Goal: Transaction & Acquisition: Obtain resource

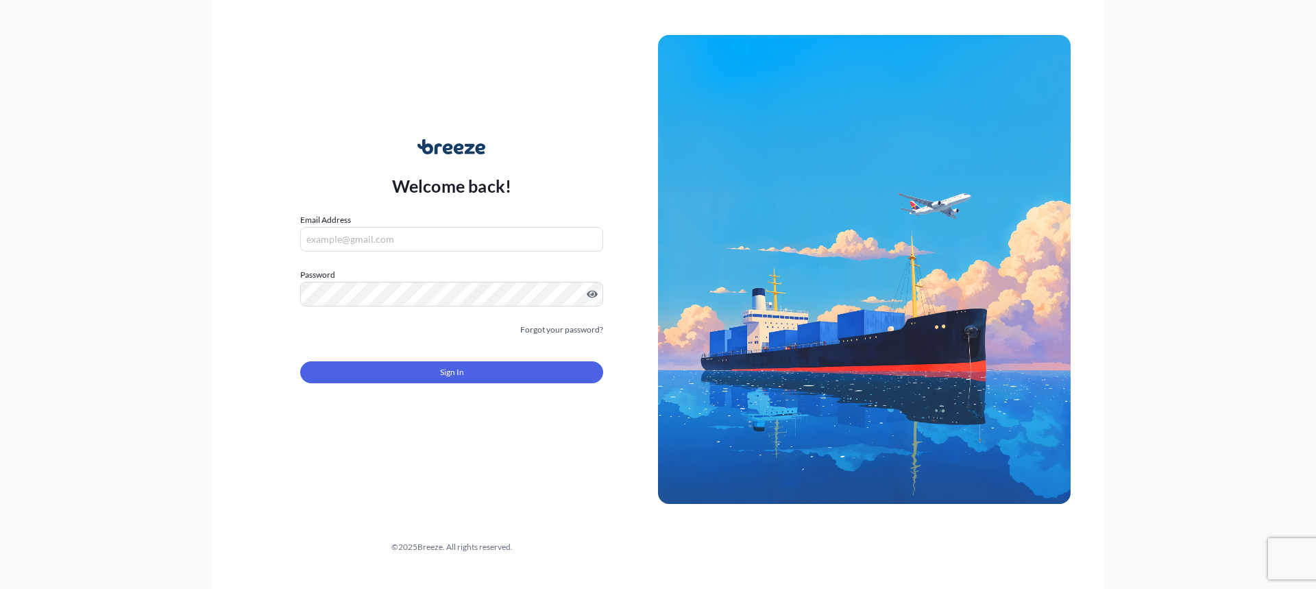
type input "[PERSON_NAME][EMAIL_ADDRESS][DOMAIN_NAME]"
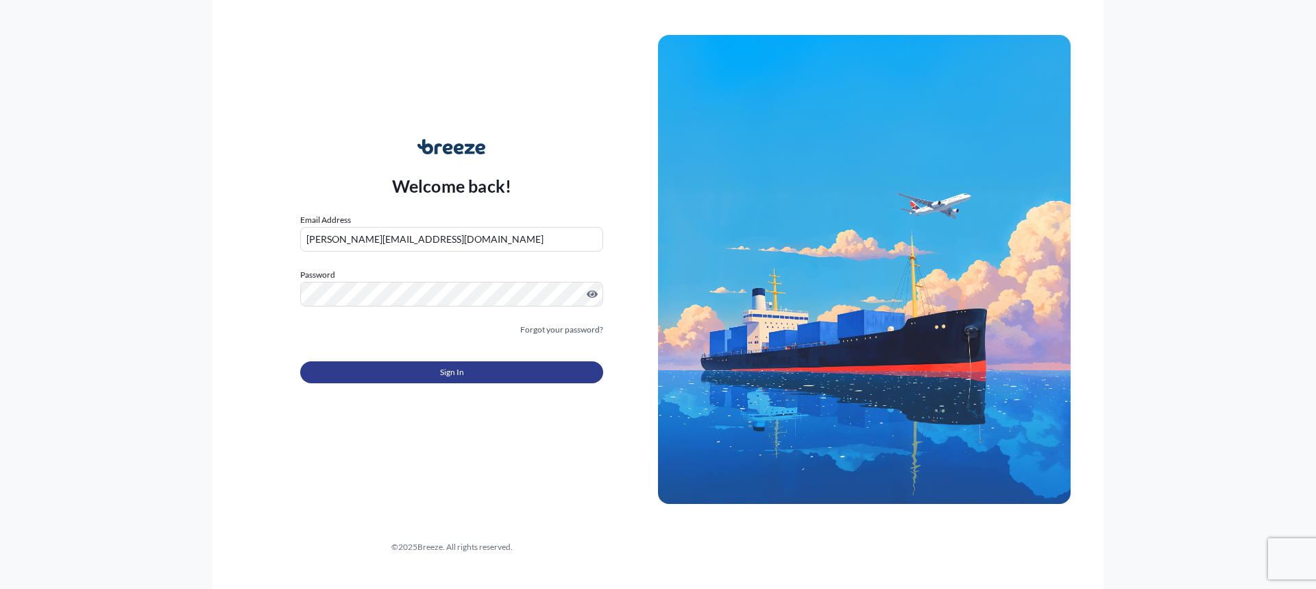
click at [457, 372] on span "Sign In" at bounding box center [452, 372] width 24 height 14
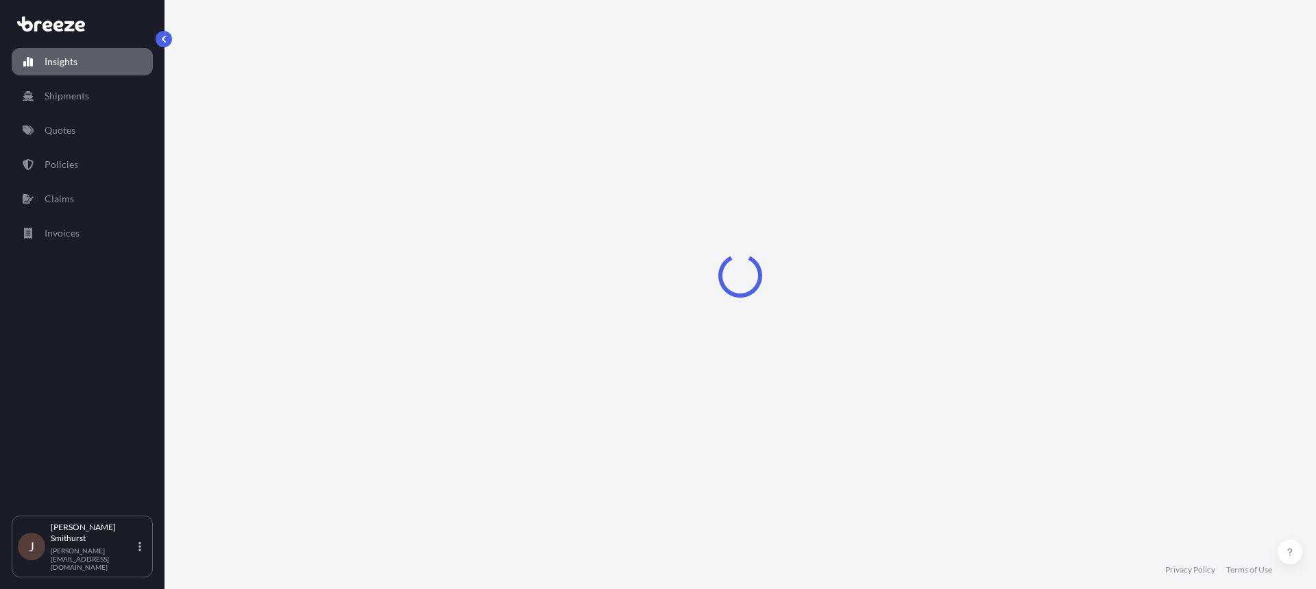
select select "2025"
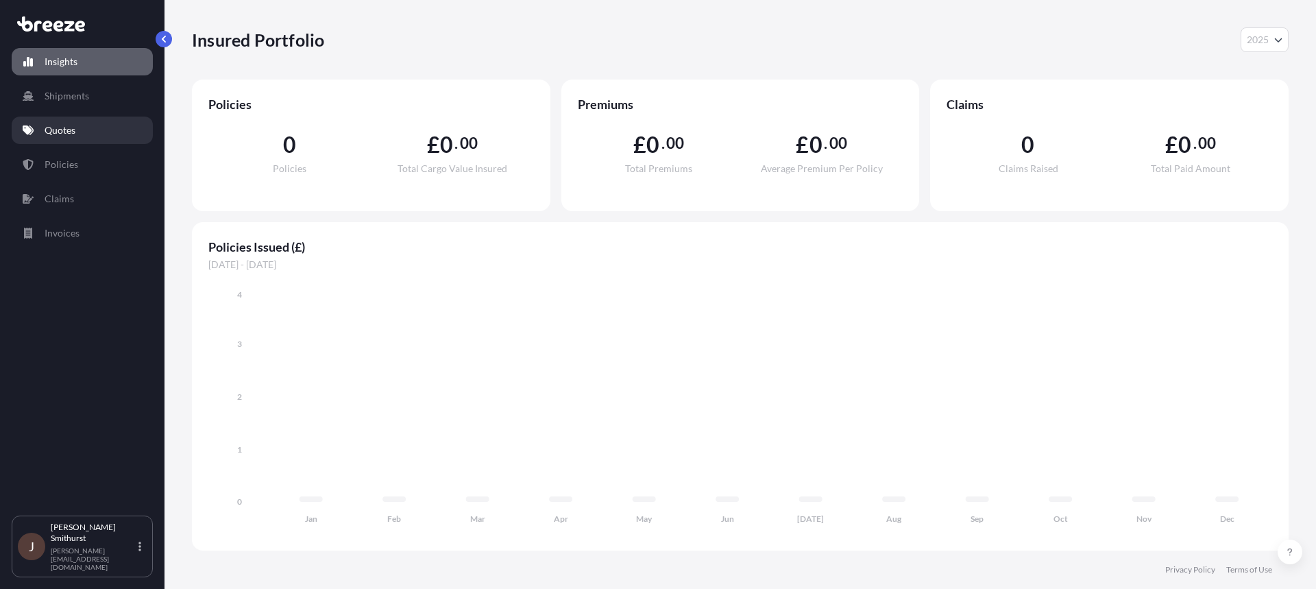
click at [75, 134] on p "Quotes" at bounding box center [60, 130] width 31 height 14
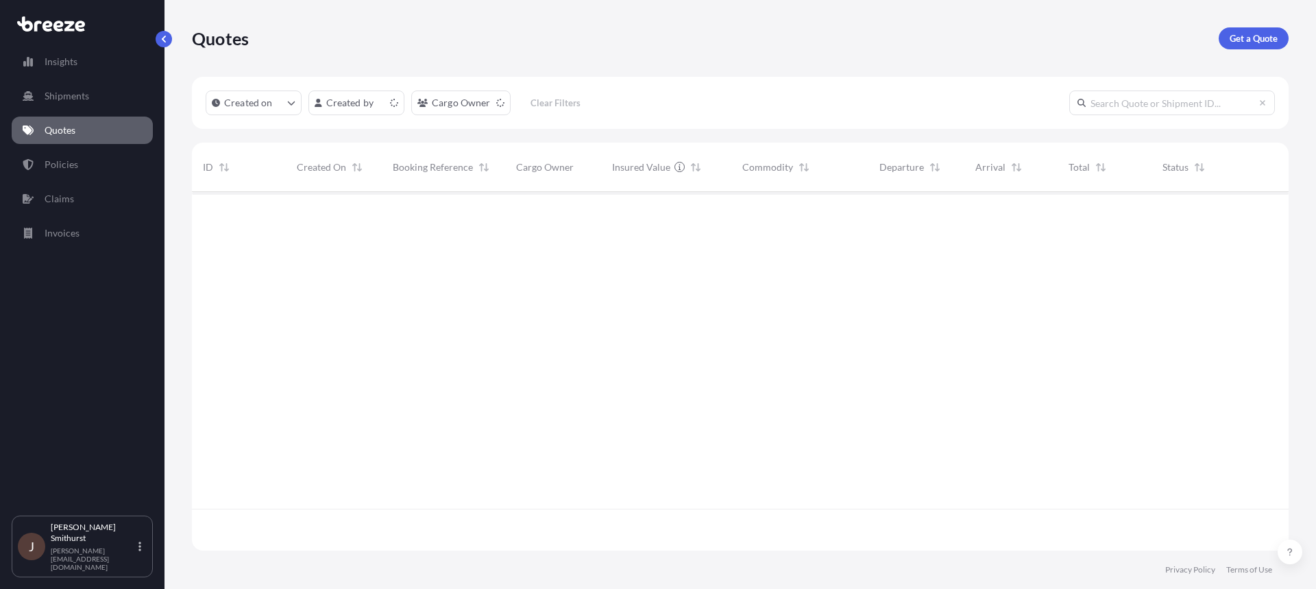
scroll to position [356, 1087]
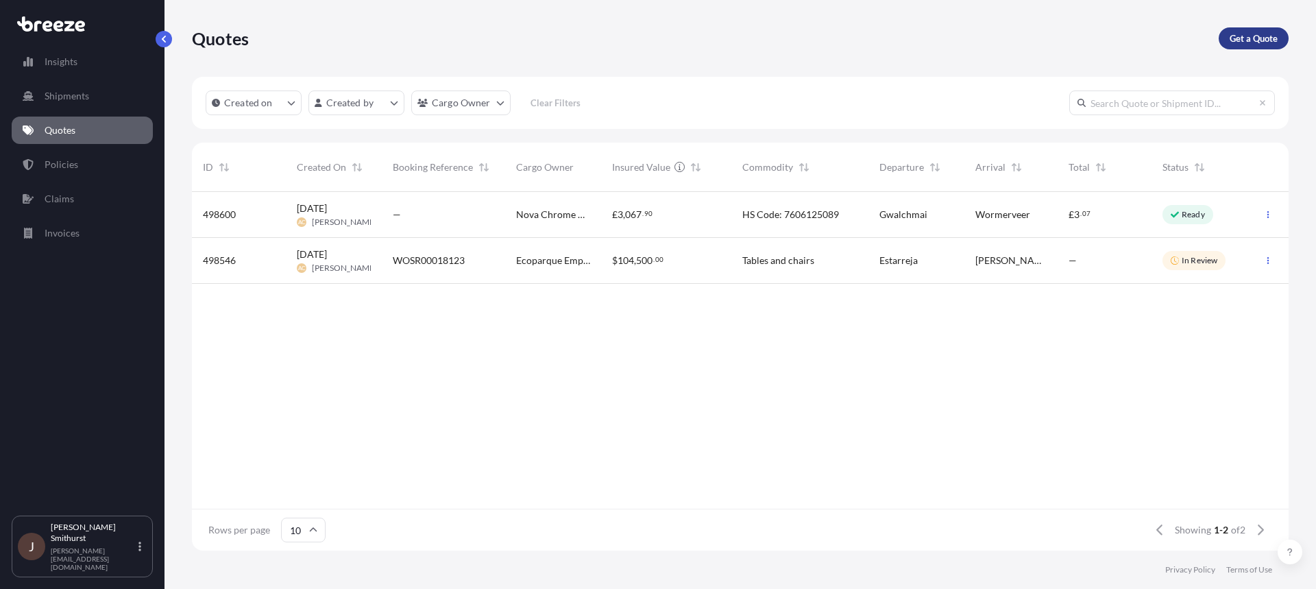
click at [1242, 38] on p "Get a Quote" at bounding box center [1254, 39] width 48 height 14
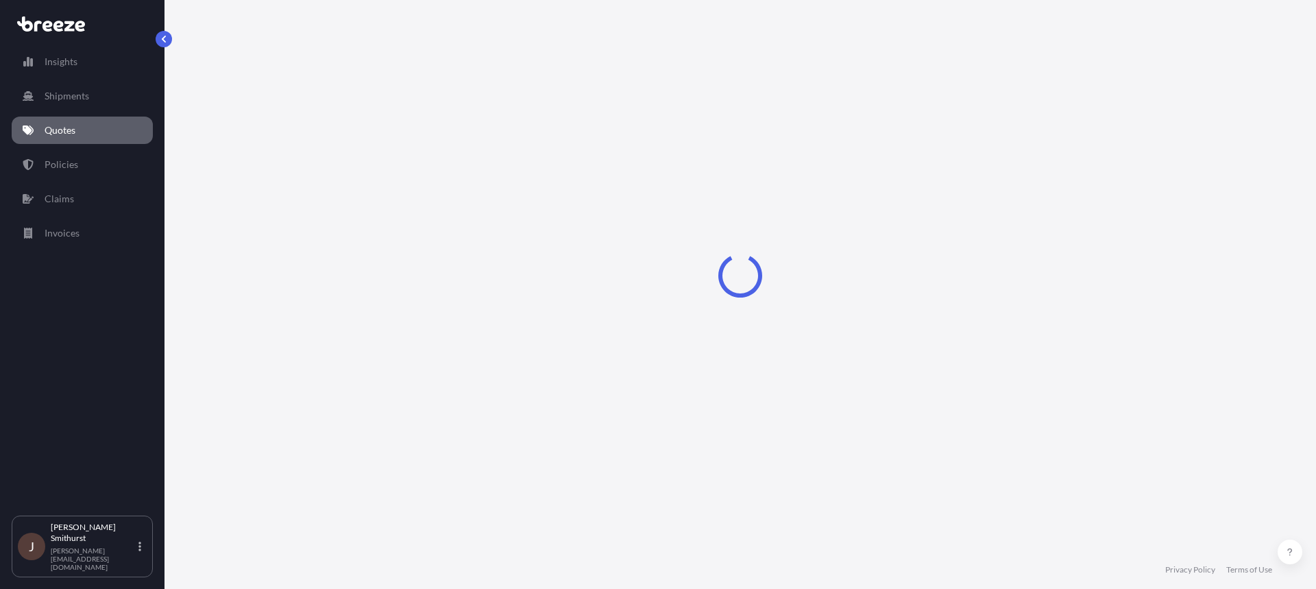
select select "Sea"
select select "1"
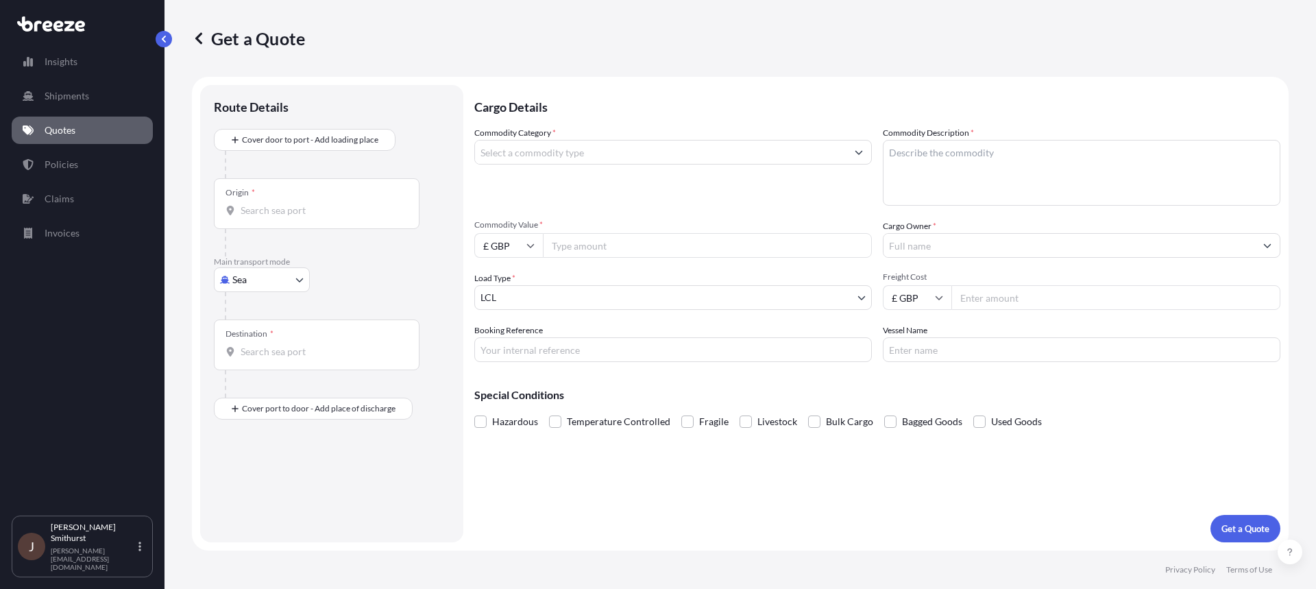
click at [250, 292] on div at bounding box center [337, 305] width 225 height 27
click at [254, 287] on body "Insights Shipments Quotes Policies Claims Invoices J [PERSON_NAME] [PERSON_NAME…" at bounding box center [658, 294] width 1316 height 589
click at [256, 361] on span "Road" at bounding box center [251, 365] width 22 height 14
select select "Road"
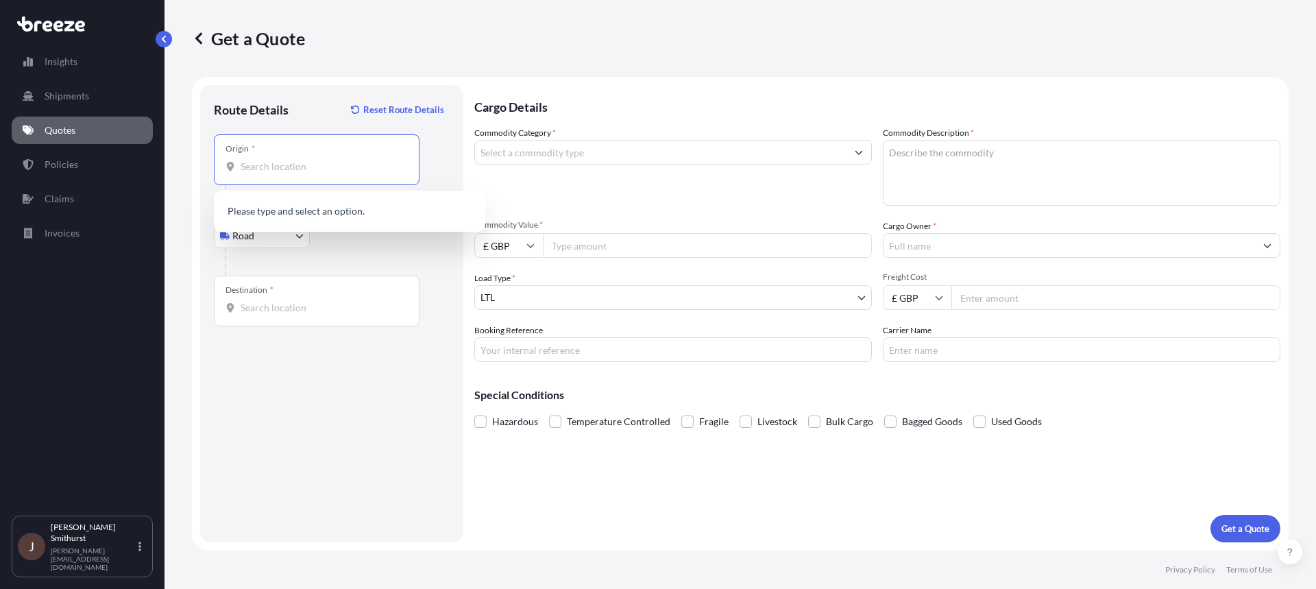
click at [312, 169] on input "Origin *" at bounding box center [322, 167] width 162 height 14
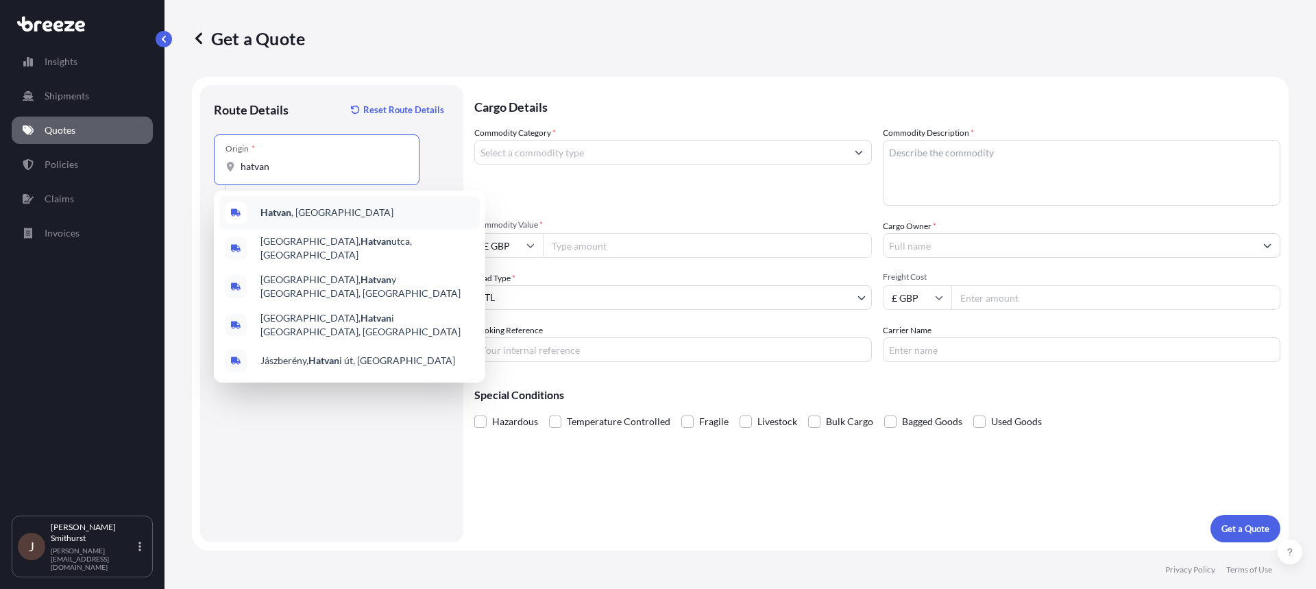
click at [330, 211] on span "Hatvan , [GEOGRAPHIC_DATA]" at bounding box center [327, 213] width 133 height 14
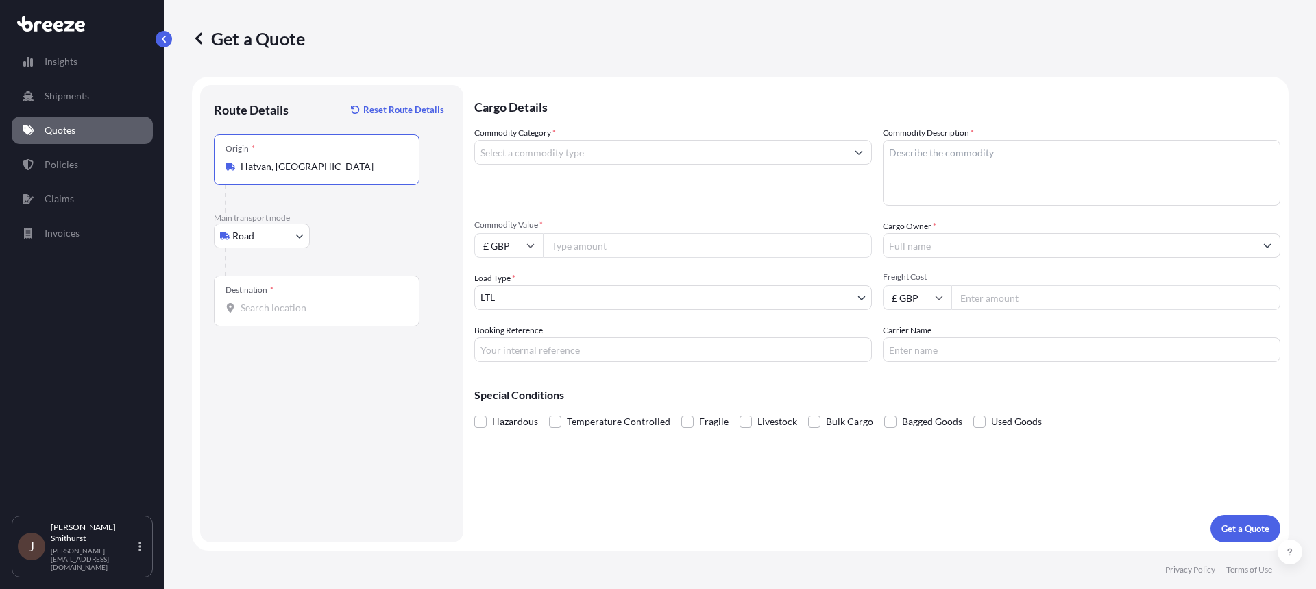
type input "Hatvan, [GEOGRAPHIC_DATA]"
click at [282, 309] on input "Destination *" at bounding box center [322, 308] width 162 height 14
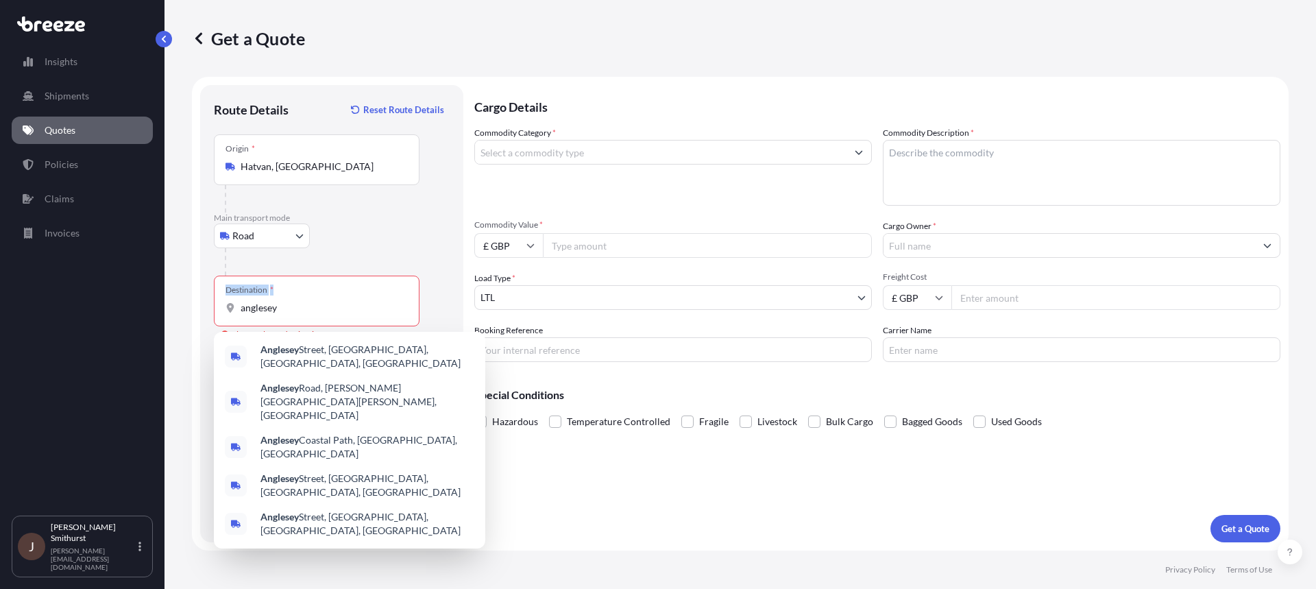
drag, startPoint x: 295, startPoint y: 318, endPoint x: 178, endPoint y: 318, distance: 117.2
click at [178, 318] on div "Get a Quote Route Details Reset Route Details Place of loading Road Road Rail O…" at bounding box center [741, 275] width 1152 height 550
drag, startPoint x: 292, startPoint y: 310, endPoint x: 206, endPoint y: 310, distance: 86.4
click at [206, 310] on div "Route Details Reset Route Details Place of loading Road Road Rail Origin * [GEO…" at bounding box center [331, 313] width 263 height 457
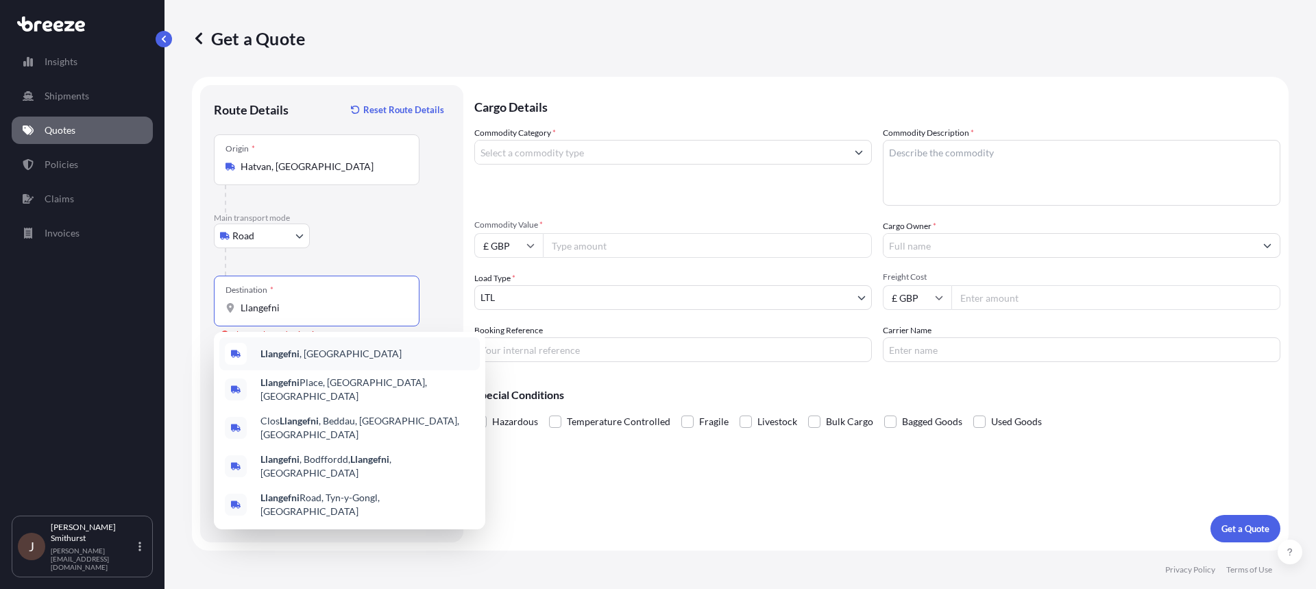
click at [304, 354] on span "Llangefni , [GEOGRAPHIC_DATA]" at bounding box center [331, 354] width 141 height 14
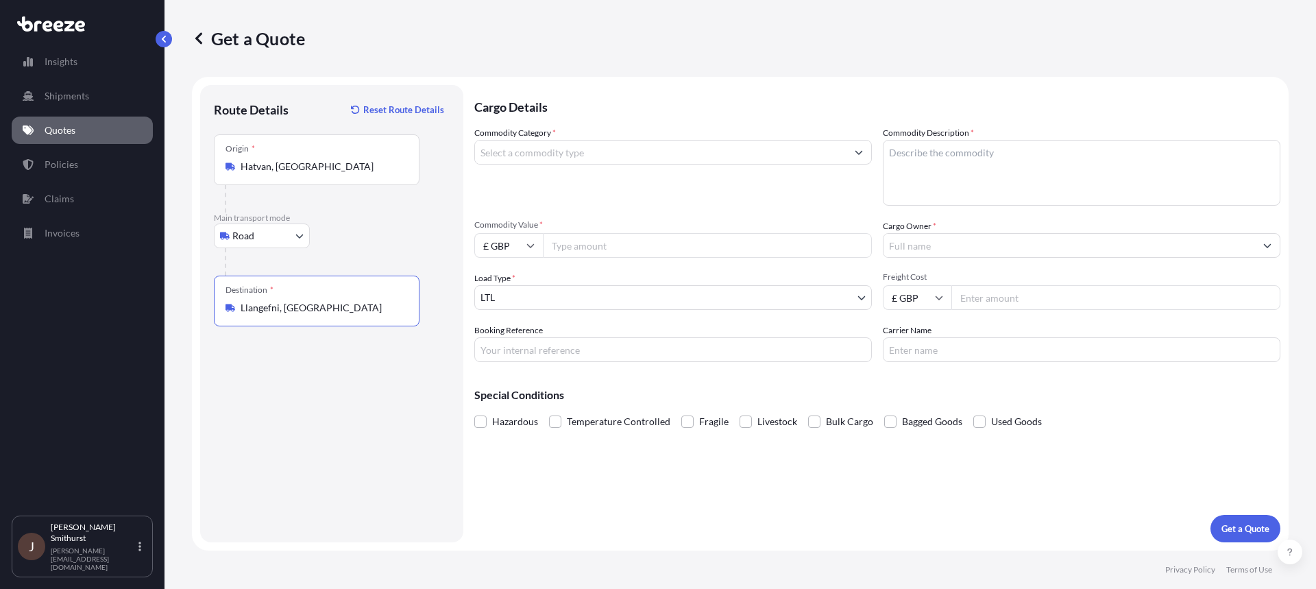
type input "Llangefni, [GEOGRAPHIC_DATA]"
click at [546, 151] on input "Commodity Category *" at bounding box center [661, 152] width 372 height 25
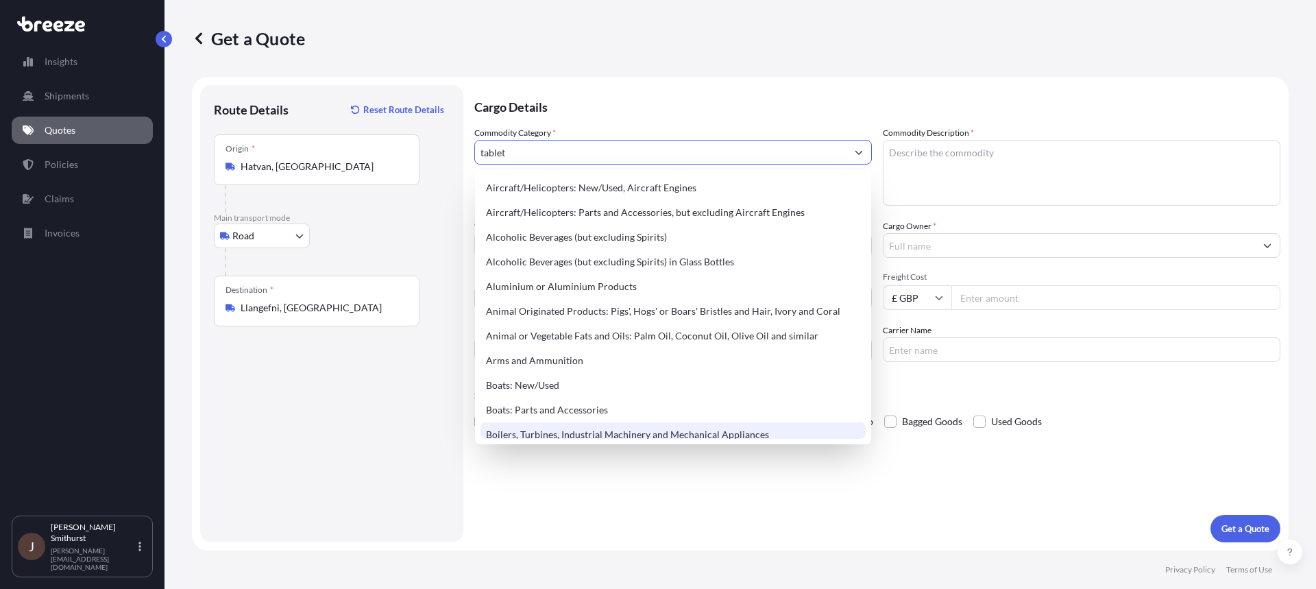
click at [755, 502] on div "Cargo Details Commodity Category * tablet Commodity Description * Commodity Val…" at bounding box center [877, 313] width 806 height 457
click at [607, 144] on input "tablet" at bounding box center [661, 152] width 372 height 25
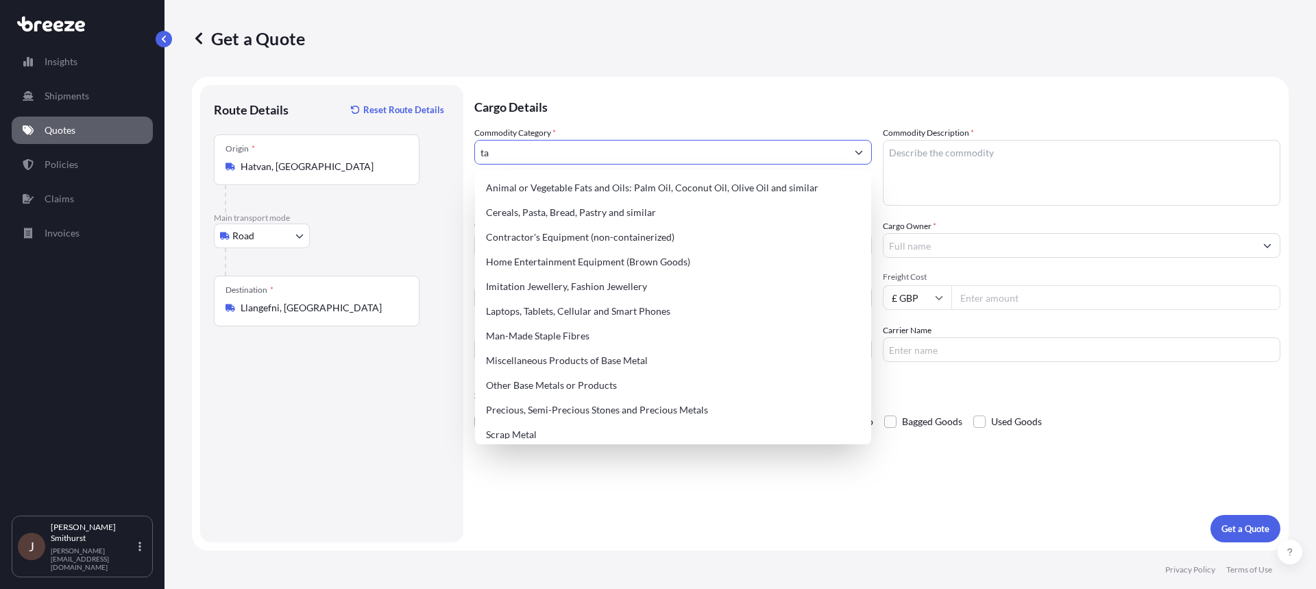
type input "t"
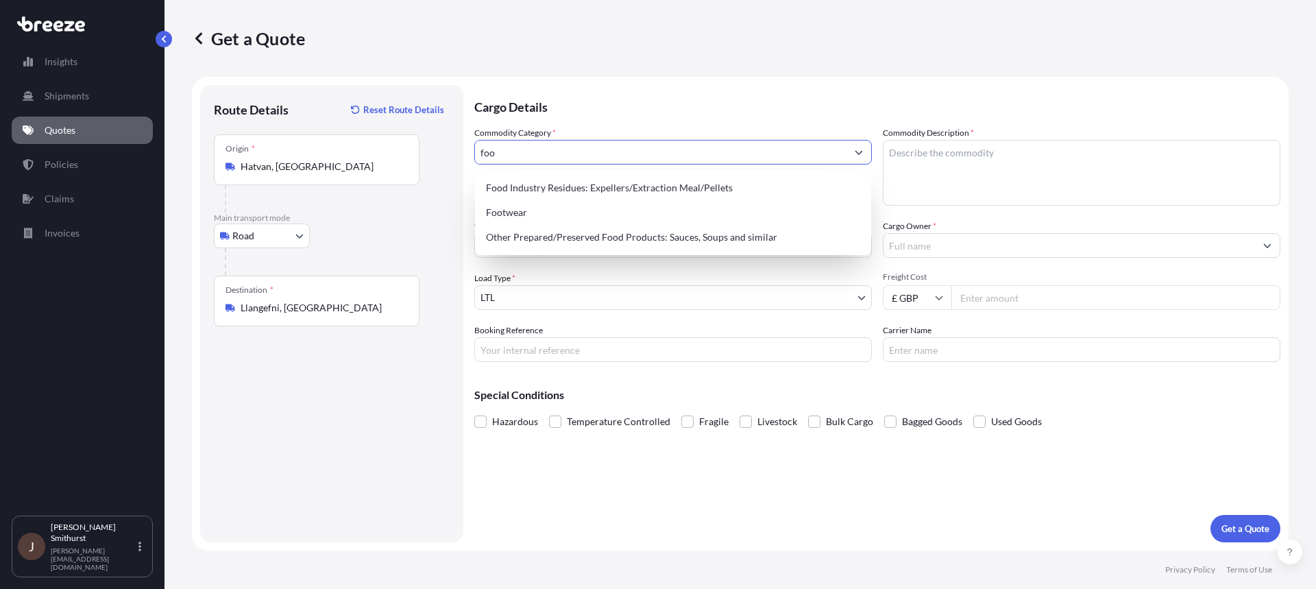
type input "food"
